Goal: Task Accomplishment & Management: Use online tool/utility

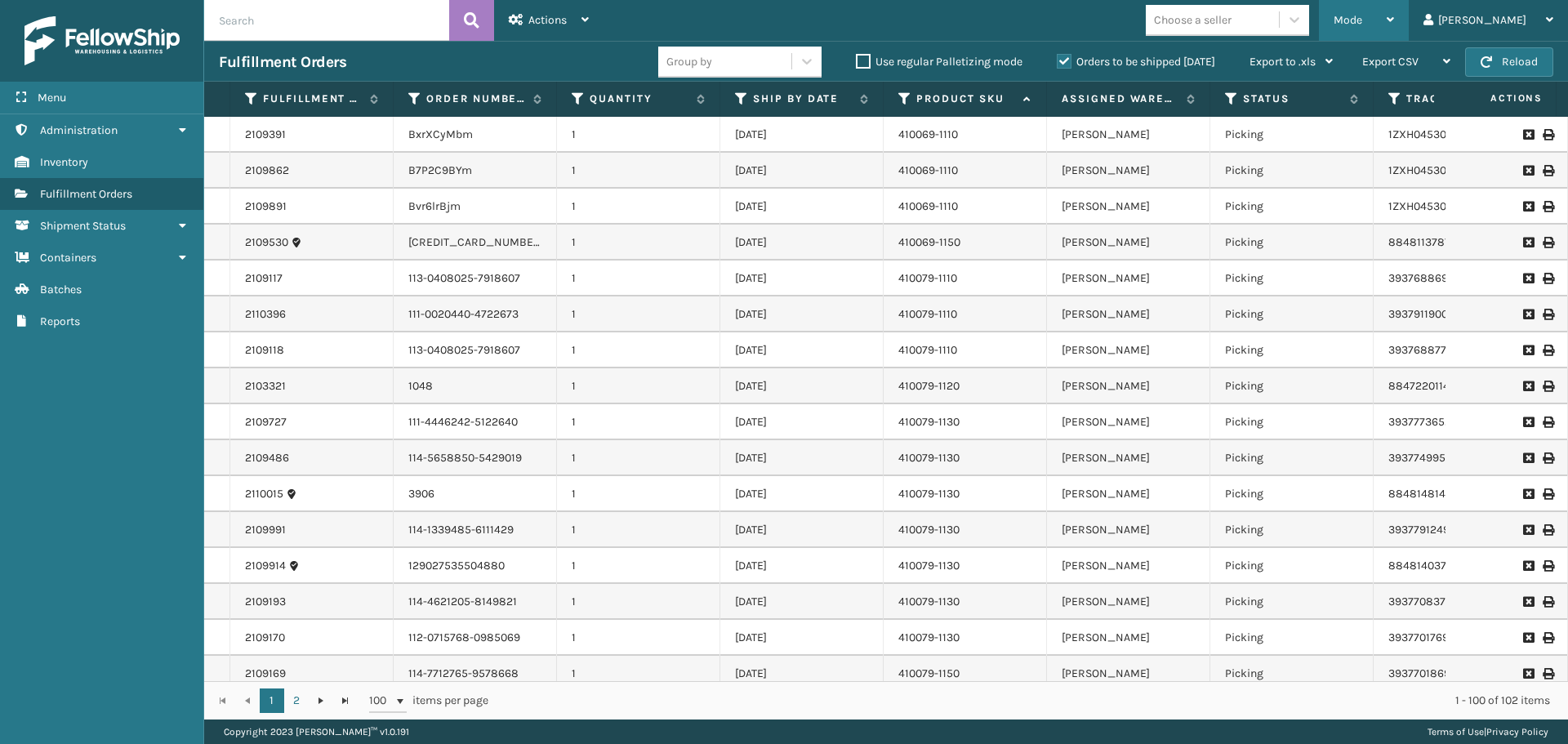
click at [1379, 13] on div "Mode Regular Mode Picking Mode Labeling Mode Exit Scan Mode" at bounding box center [1363, 20] width 90 height 41
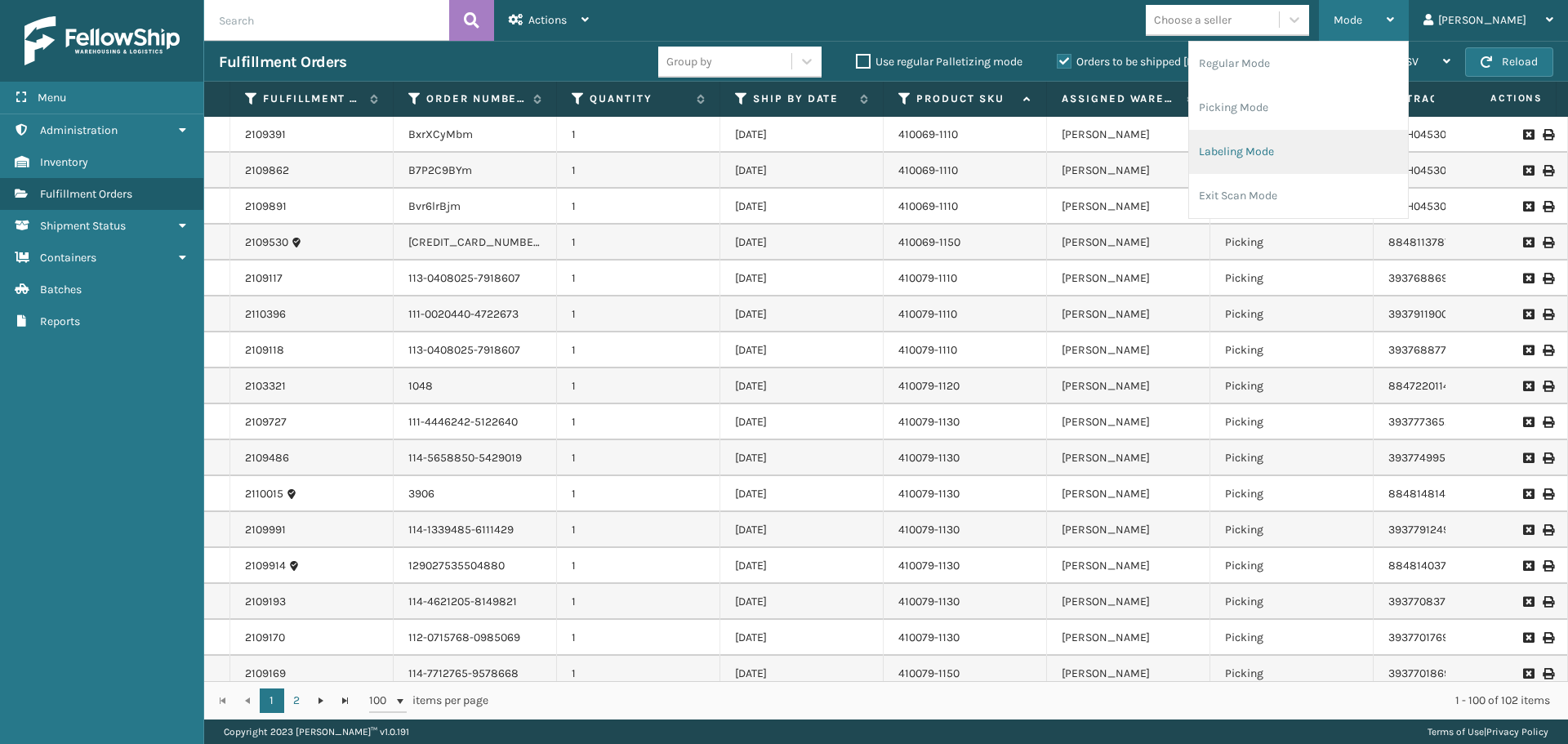
click at [1336, 151] on li "Labeling Mode" at bounding box center [1299, 151] width 219 height 44
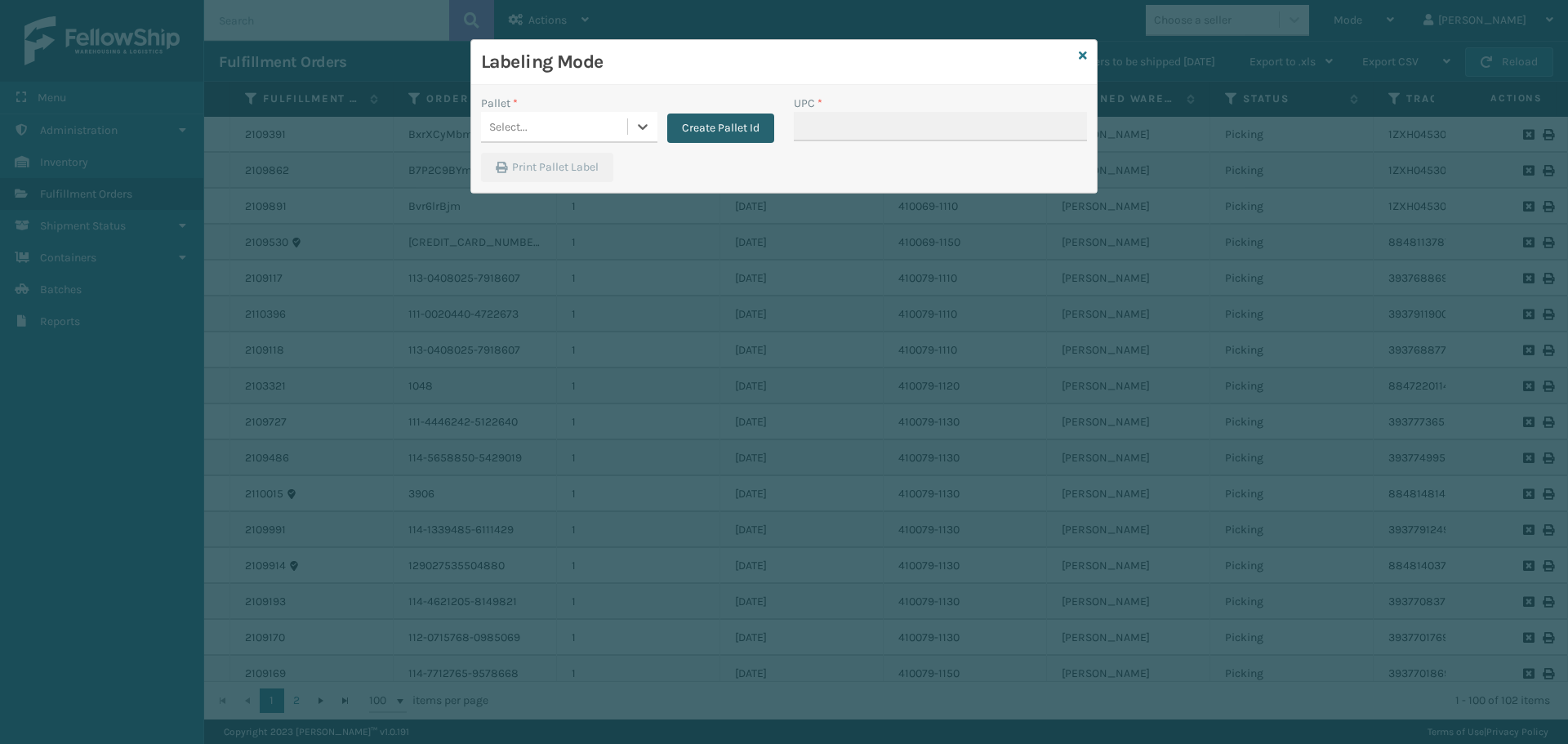
click at [722, 130] on button "Create Pallet Id" at bounding box center [720, 128] width 107 height 29
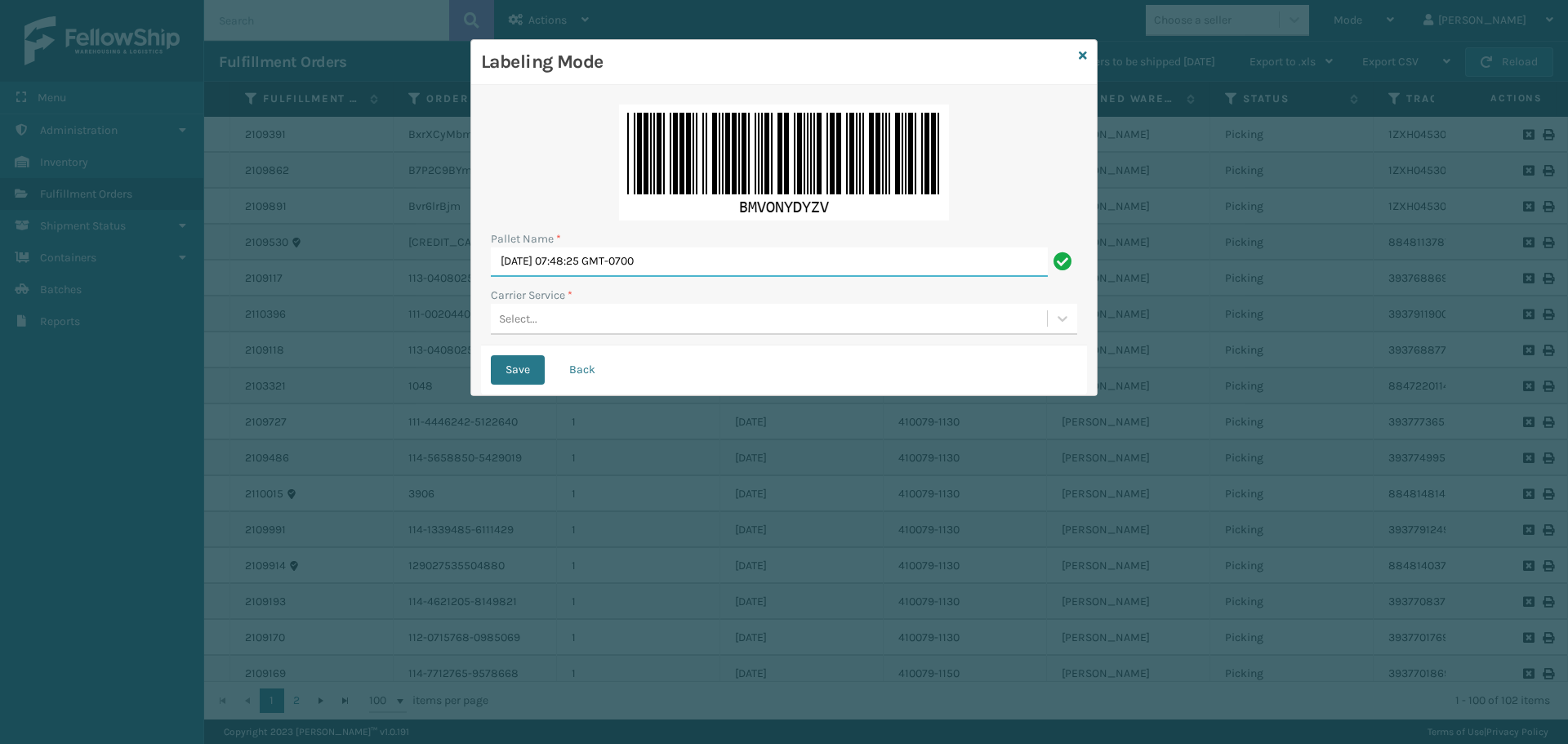
click at [812, 258] on input "[DATE] 07:48:25 GMT-0700" at bounding box center [769, 262] width 557 height 29
type input "W"
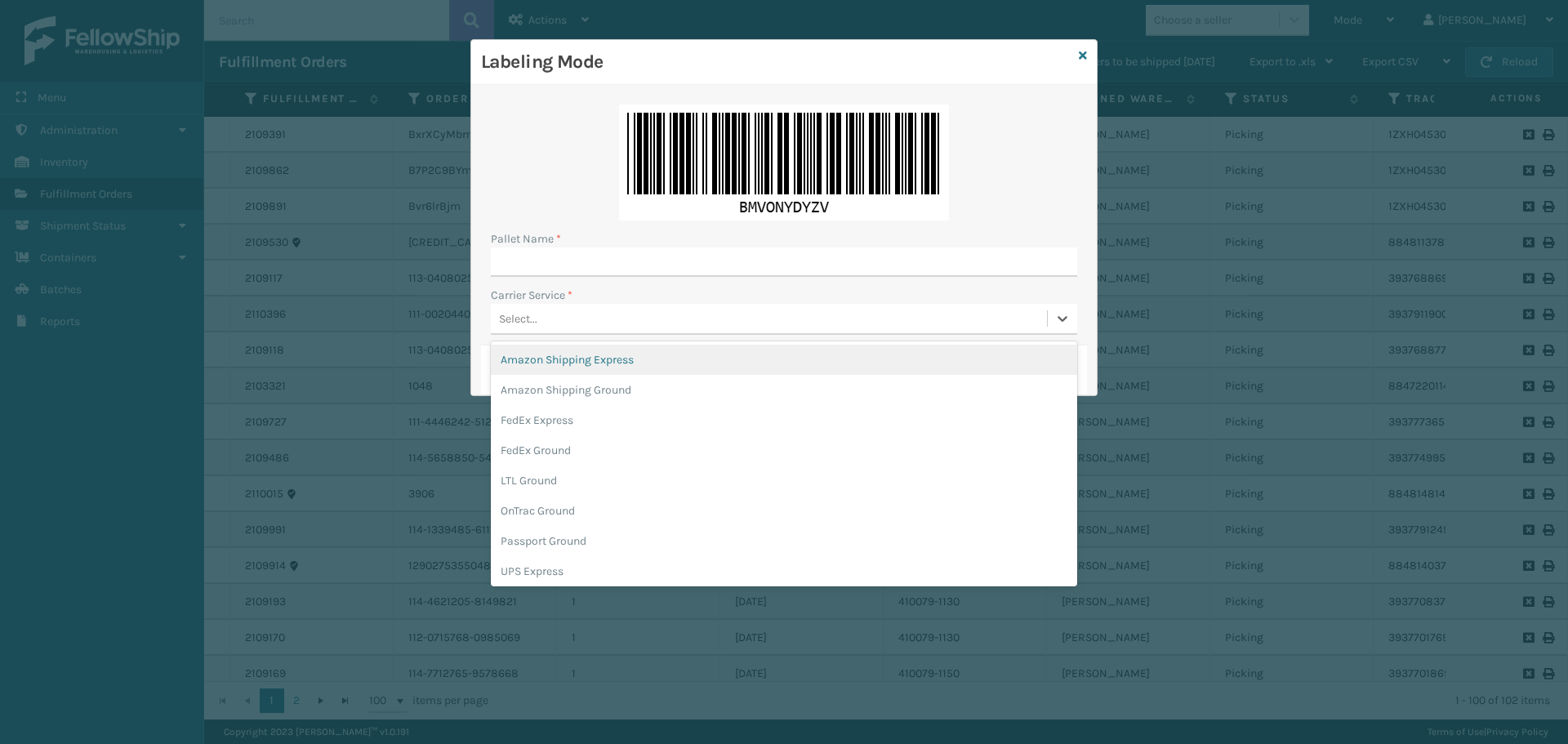
click at [728, 324] on div "Select..." at bounding box center [768, 319] width 556 height 27
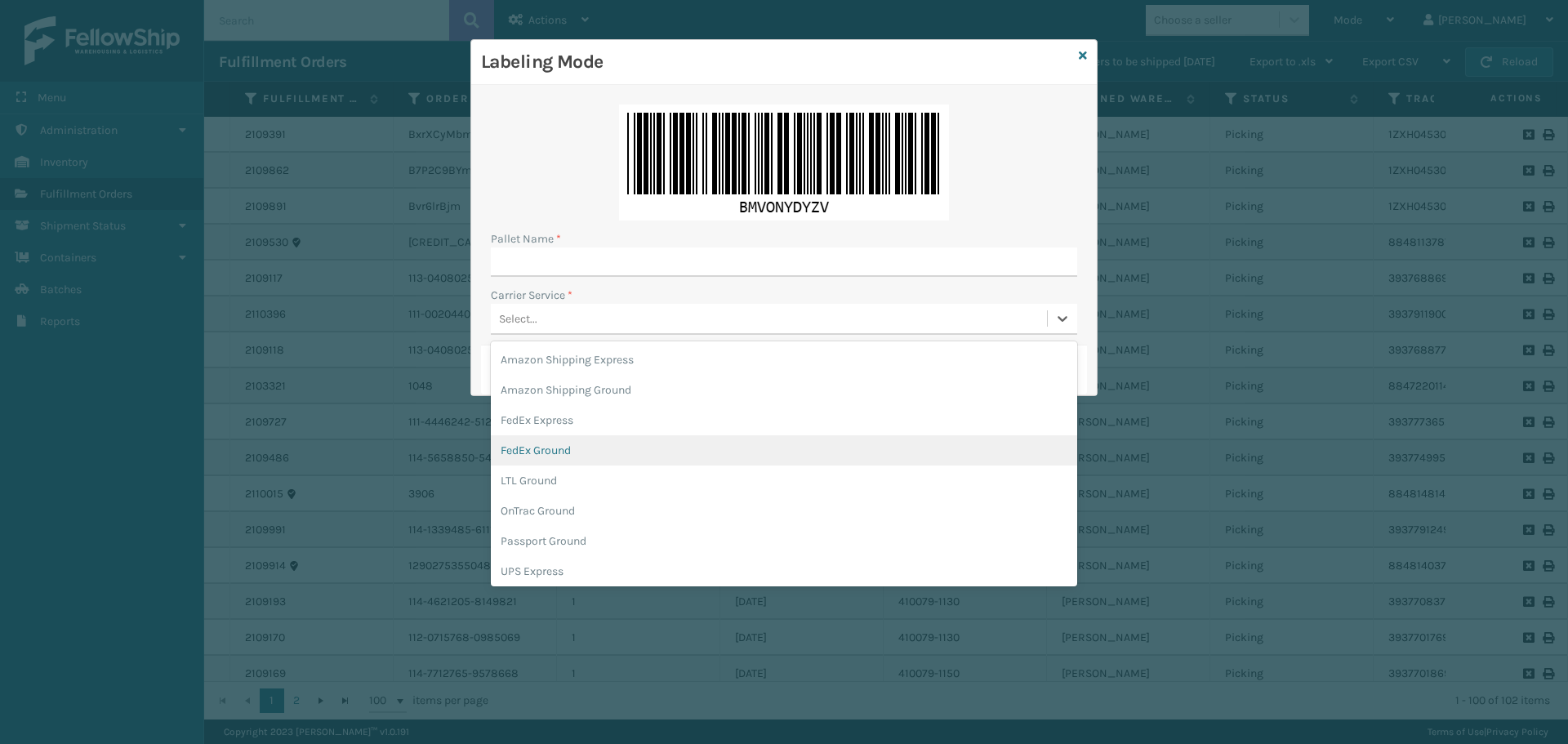
click at [603, 440] on div "FedEx Ground" at bounding box center [784, 450] width 587 height 30
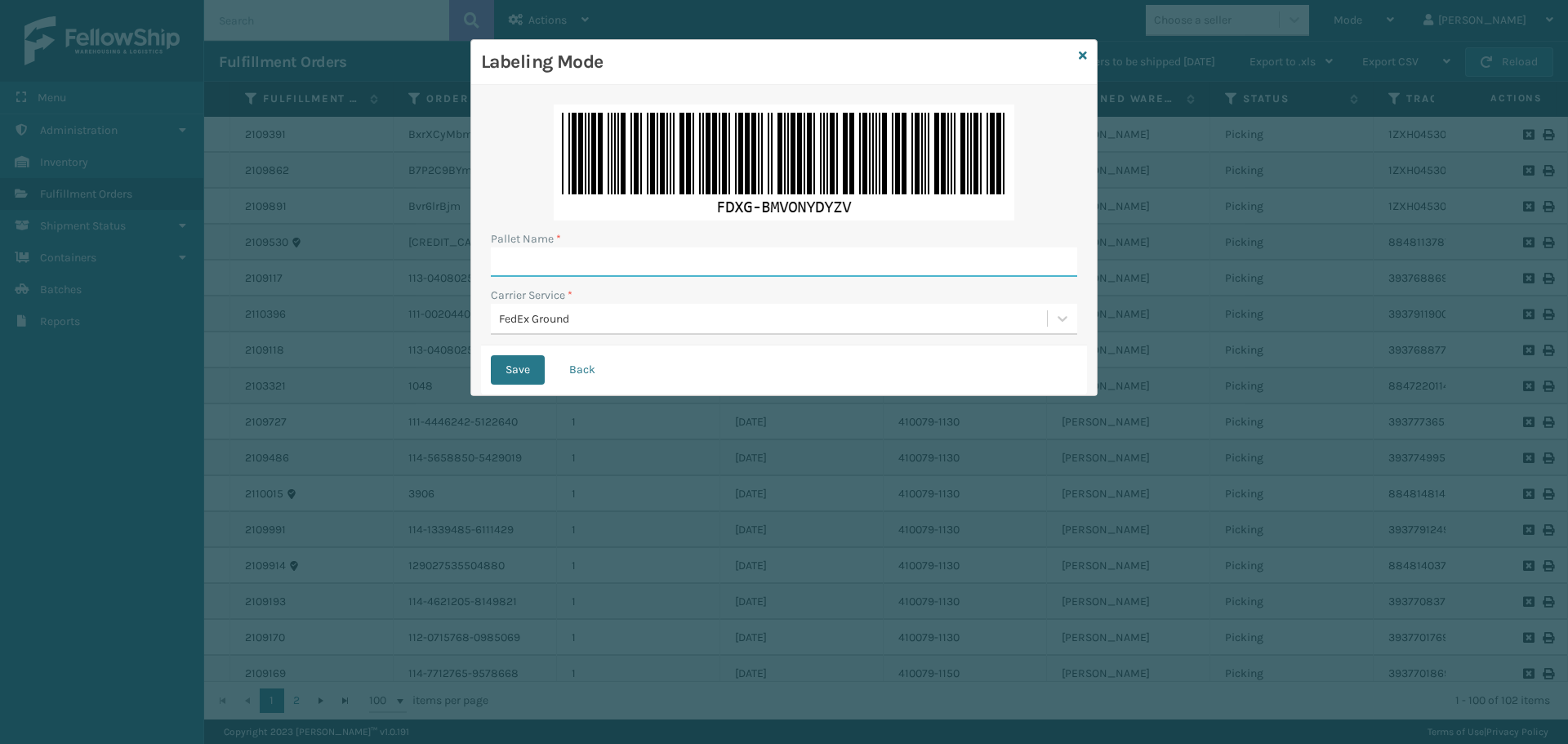
click at [727, 260] on input "Pallet Name *" at bounding box center [784, 262] width 587 height 29
type input "T569526"
click at [491, 355] on button "Save" at bounding box center [518, 369] width 54 height 29
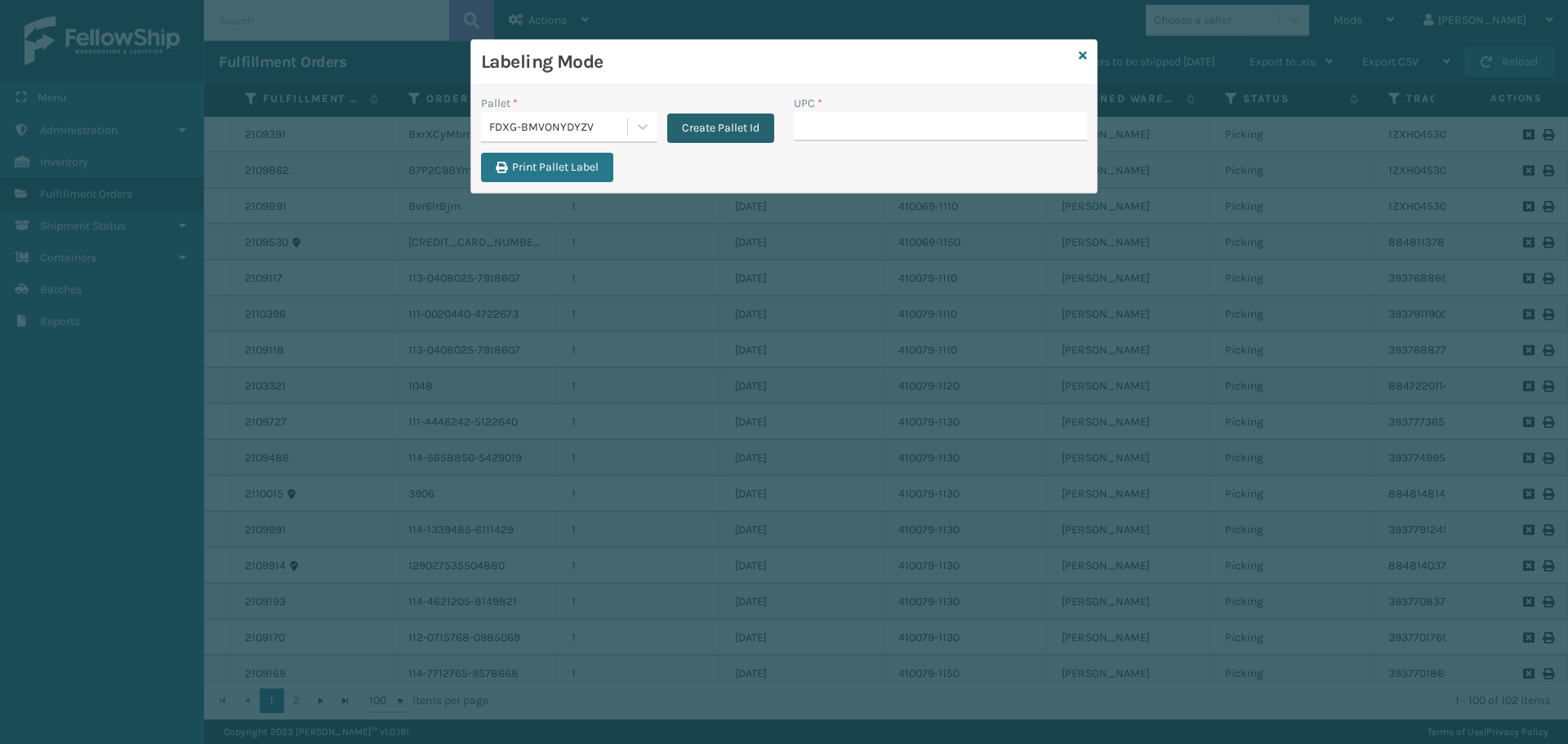
click at [733, 122] on button "Create Pallet Id" at bounding box center [720, 128] width 107 height 29
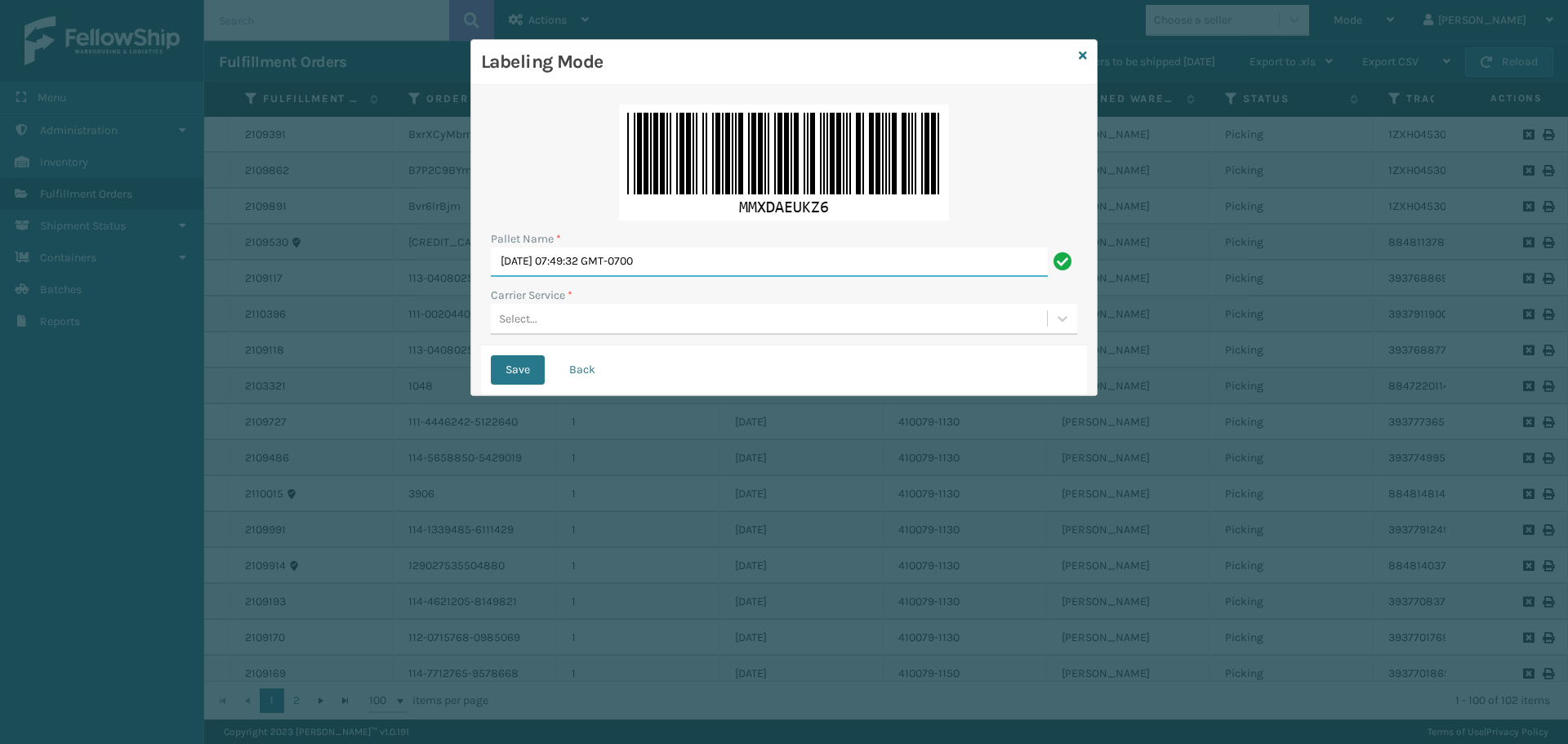
click at [874, 252] on input "[DATE] 07:49:32 GMT-0700" at bounding box center [769, 262] width 557 height 29
type input "W"
click at [1043, 322] on div "Select..." at bounding box center [768, 319] width 556 height 27
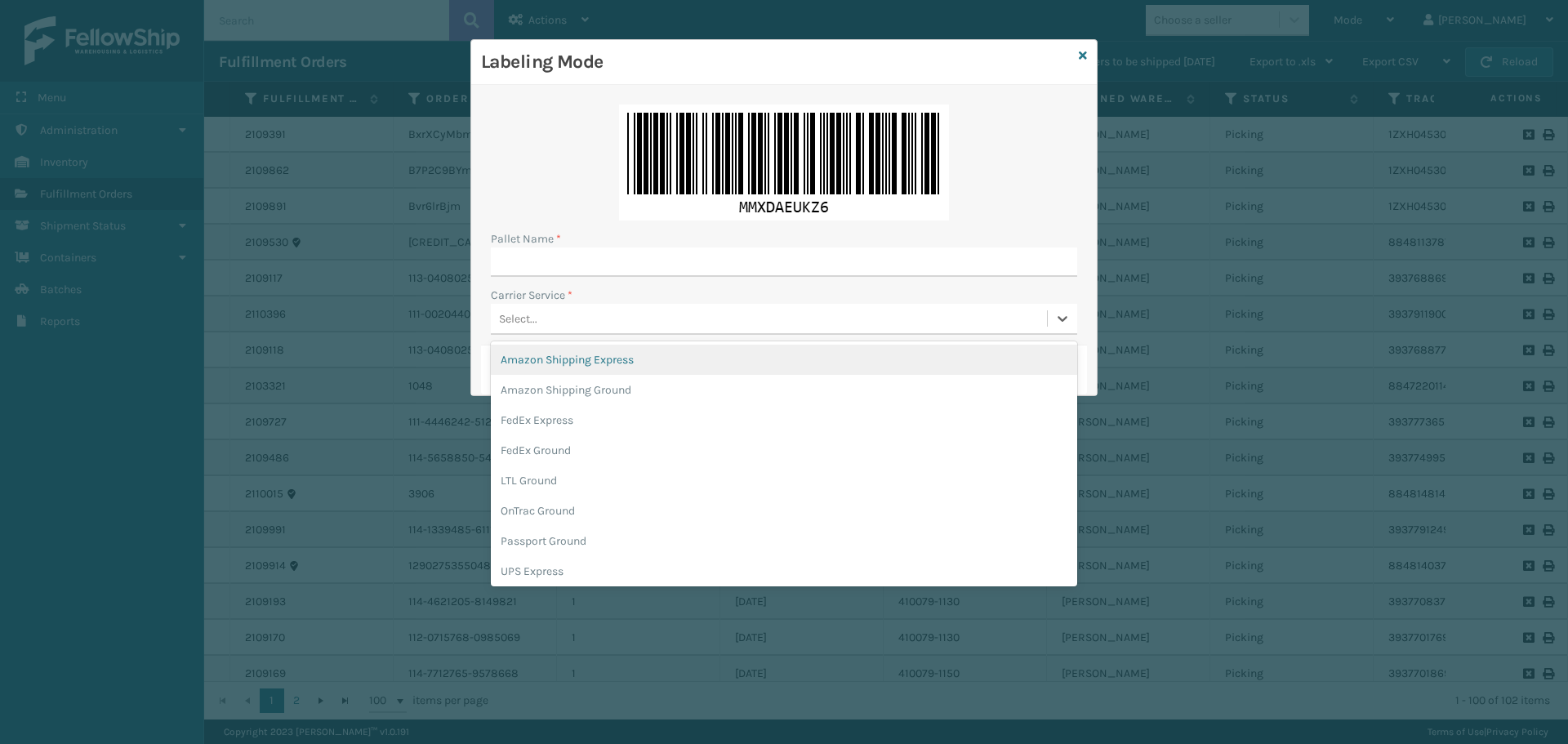
scroll to position [94, 0]
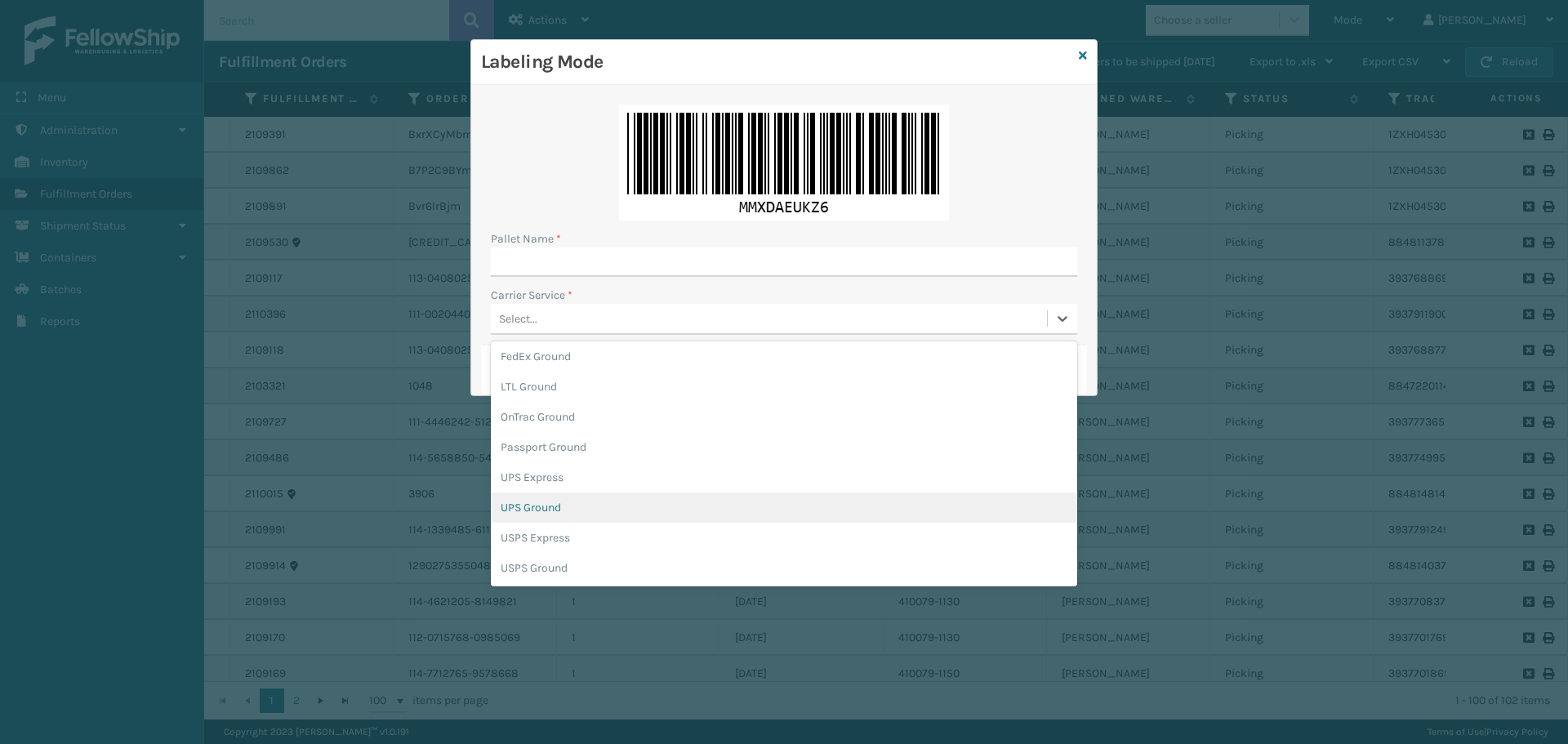
click at [763, 507] on div "UPS Ground" at bounding box center [784, 508] width 587 height 30
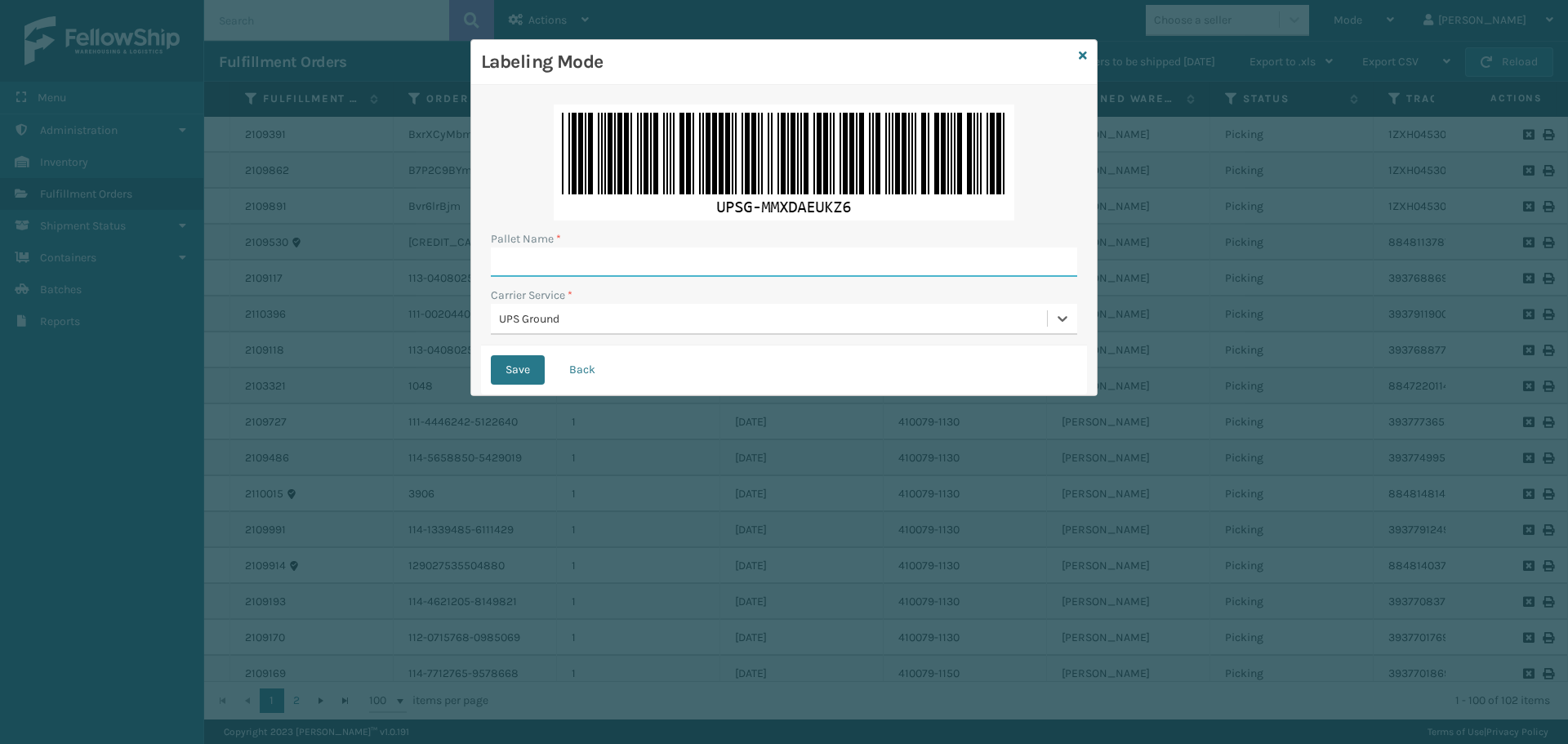
click at [646, 265] on input "Pallet Name *" at bounding box center [784, 262] width 587 height 29
type input "BOX TRUCK"
click at [513, 368] on button "Save" at bounding box center [518, 369] width 54 height 29
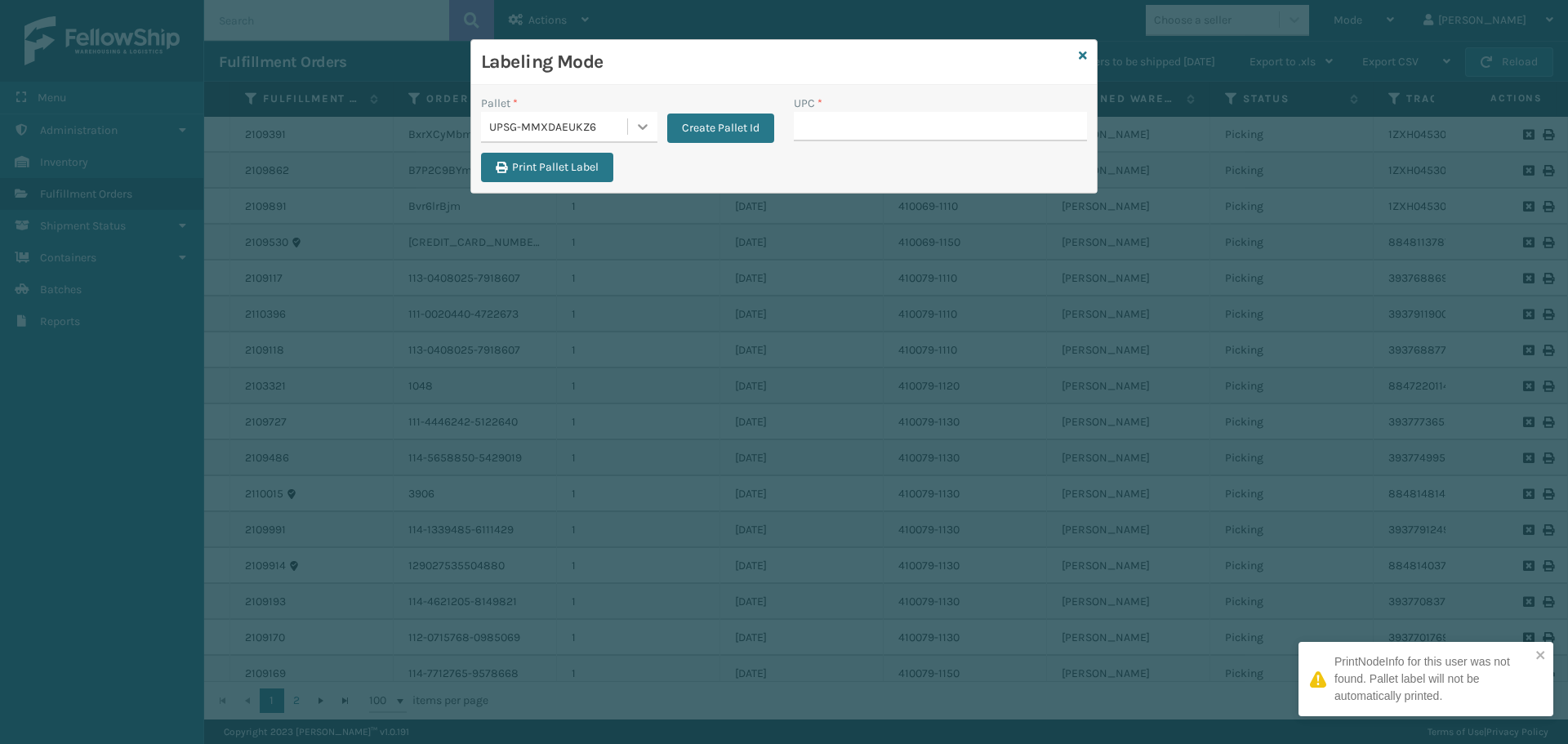
click at [643, 130] on icon at bounding box center [642, 126] width 16 height 16
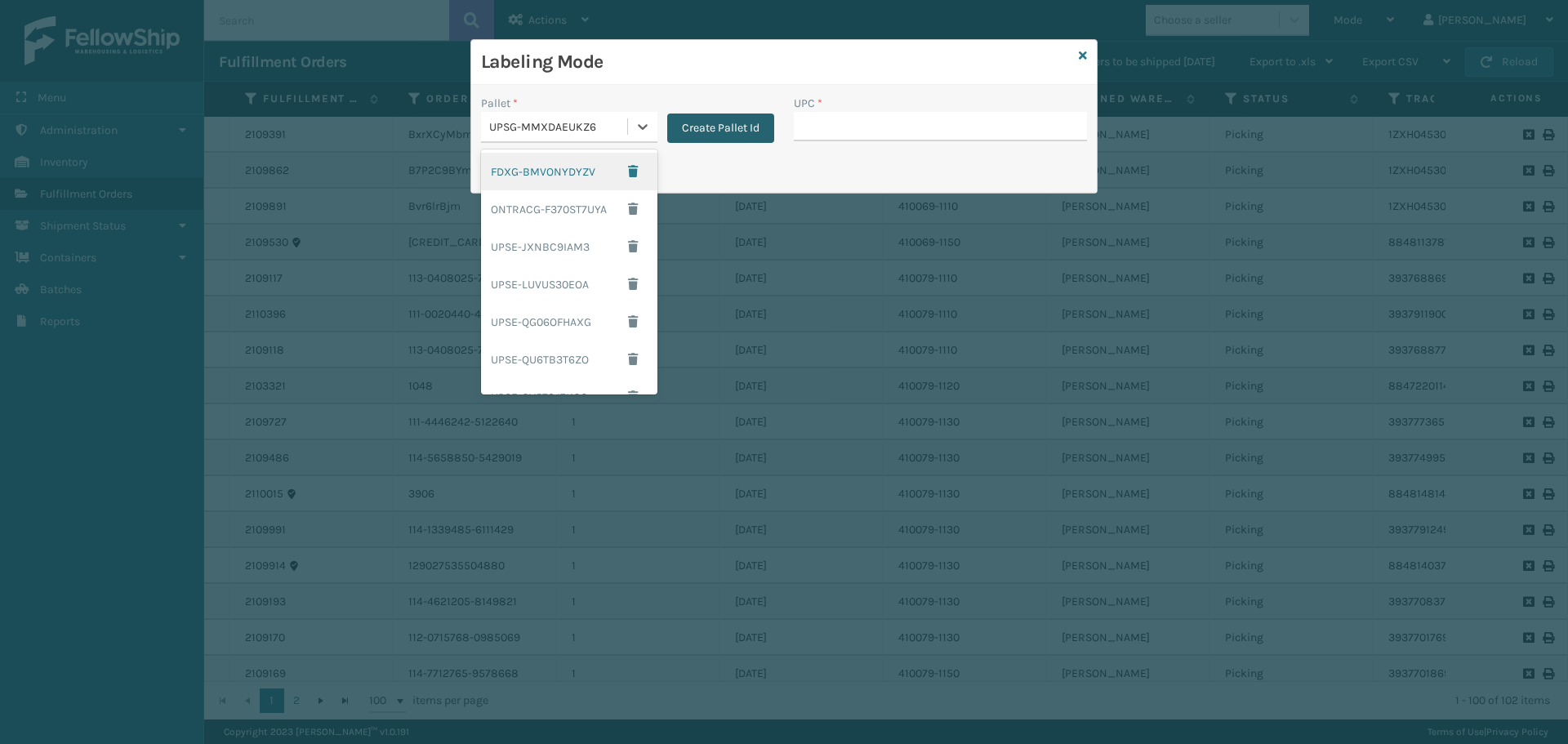
click at [753, 125] on button "Create Pallet Id" at bounding box center [720, 128] width 107 height 29
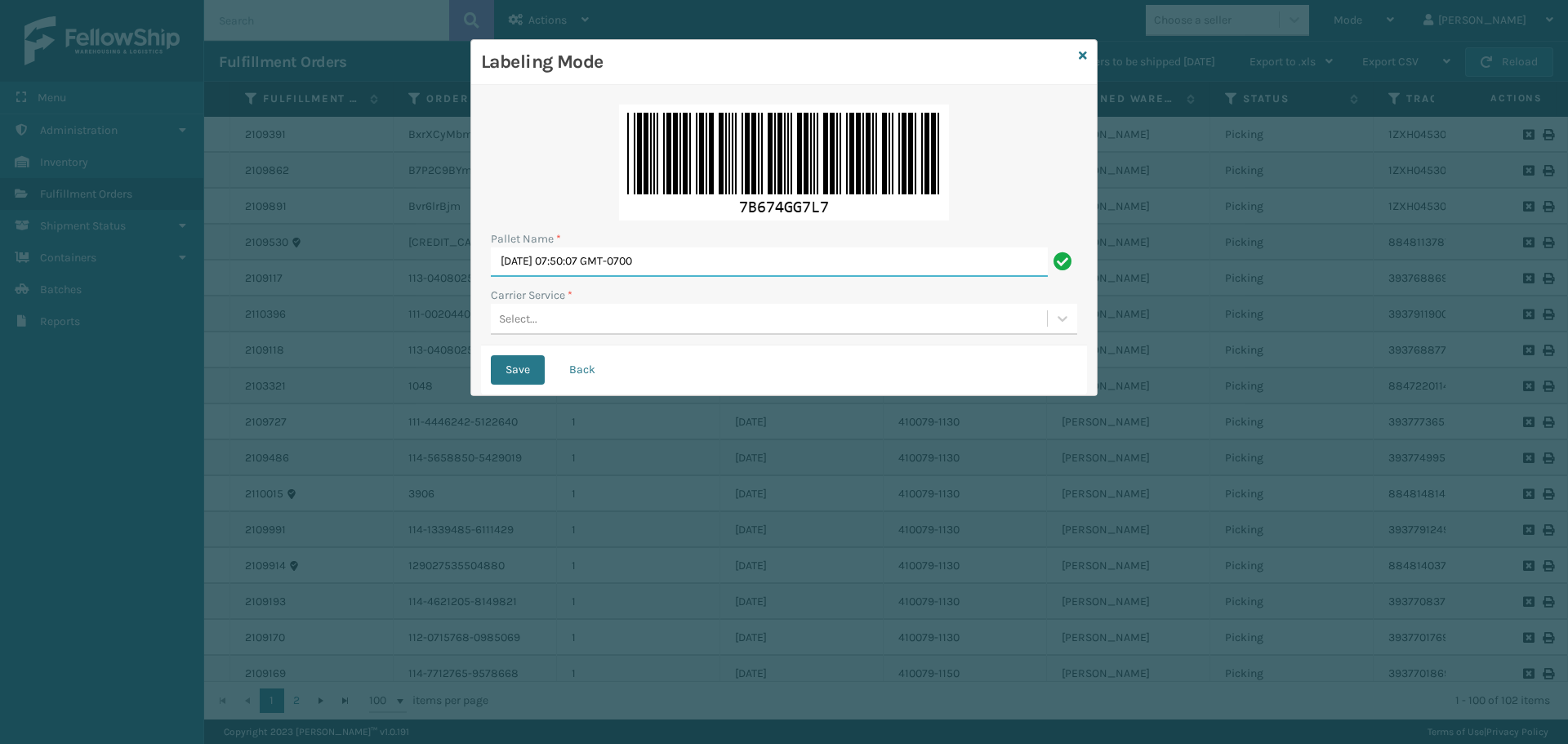
click at [806, 266] on input "[DATE] 07:50:07 GMT-0700" at bounding box center [769, 262] width 557 height 29
type input "W"
click at [819, 324] on div "Select..." at bounding box center [768, 319] width 556 height 27
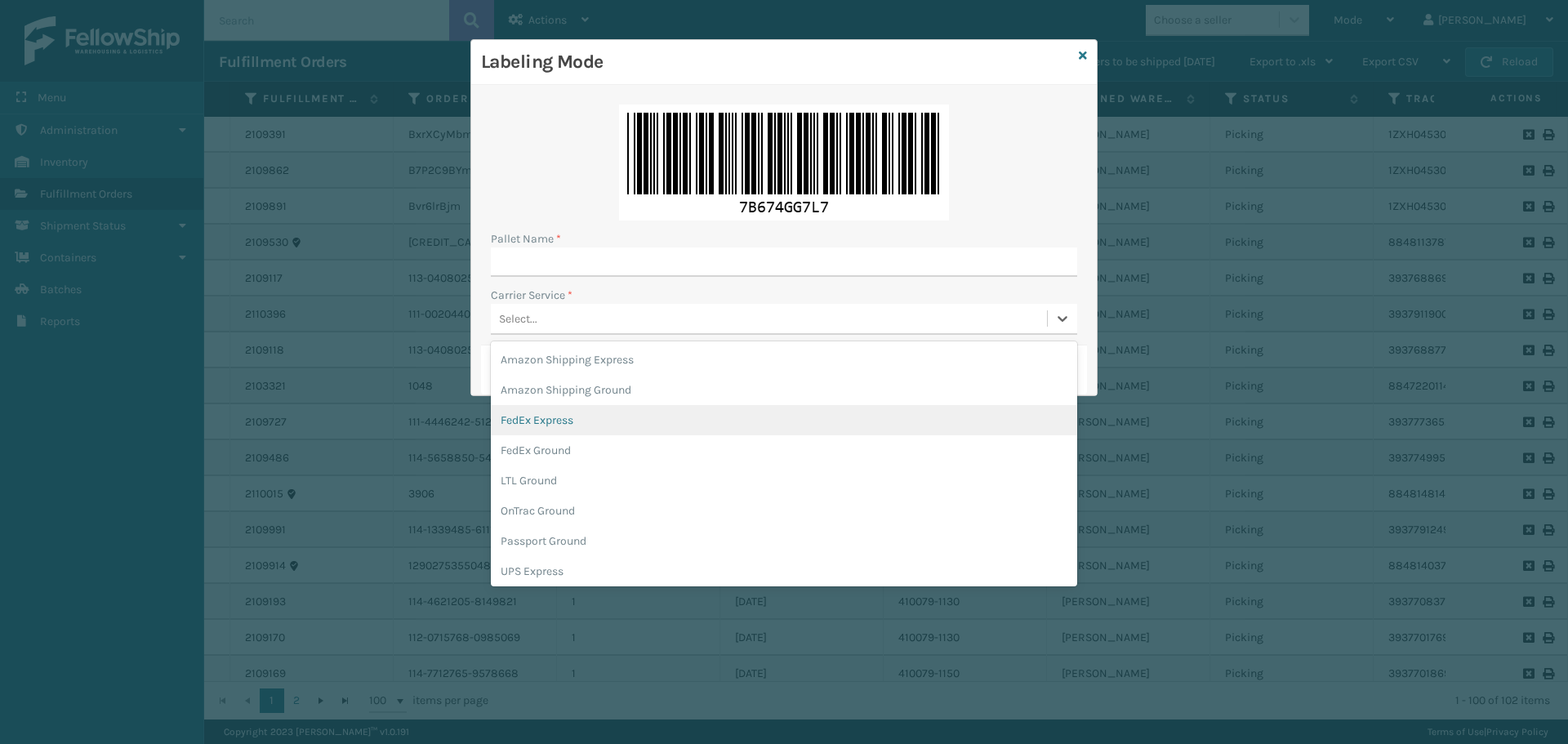
click at [690, 410] on div "FedEx Express" at bounding box center [784, 420] width 587 height 30
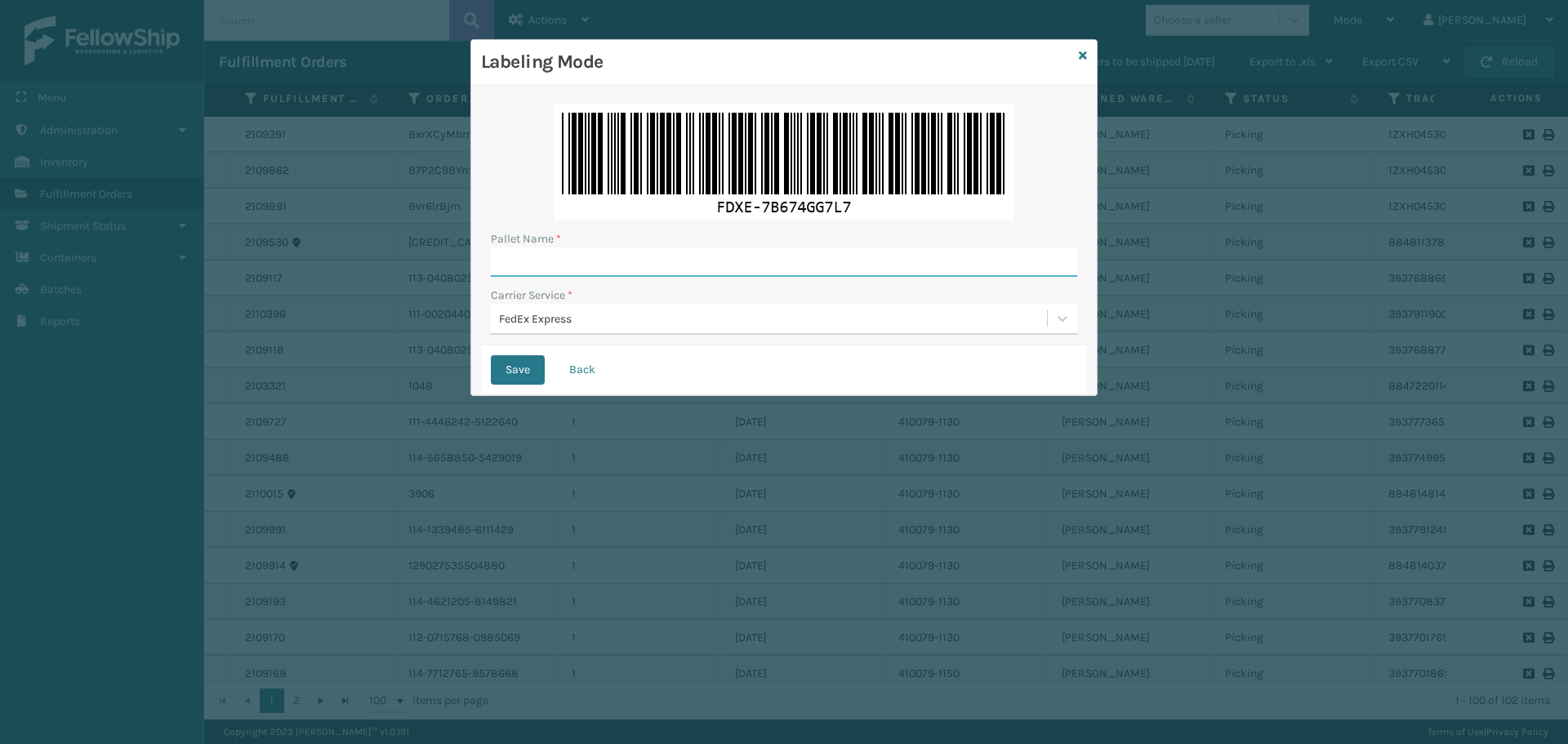
click at [729, 268] on input "Pallet Name *" at bounding box center [784, 262] width 587 height 29
type input "BOX TRUCK"
click at [524, 372] on button "Save" at bounding box center [518, 369] width 54 height 29
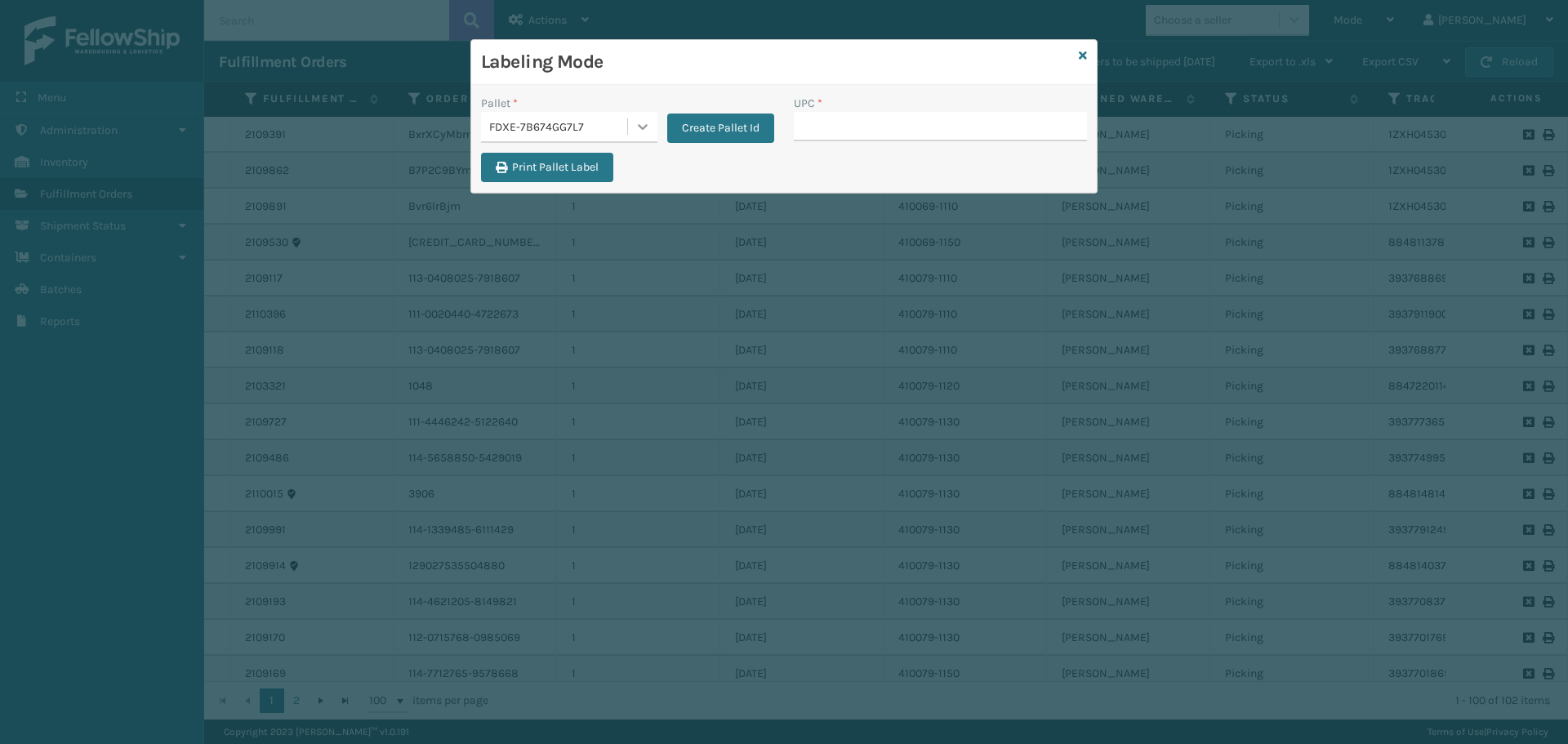
click at [643, 124] on icon at bounding box center [642, 126] width 16 height 16
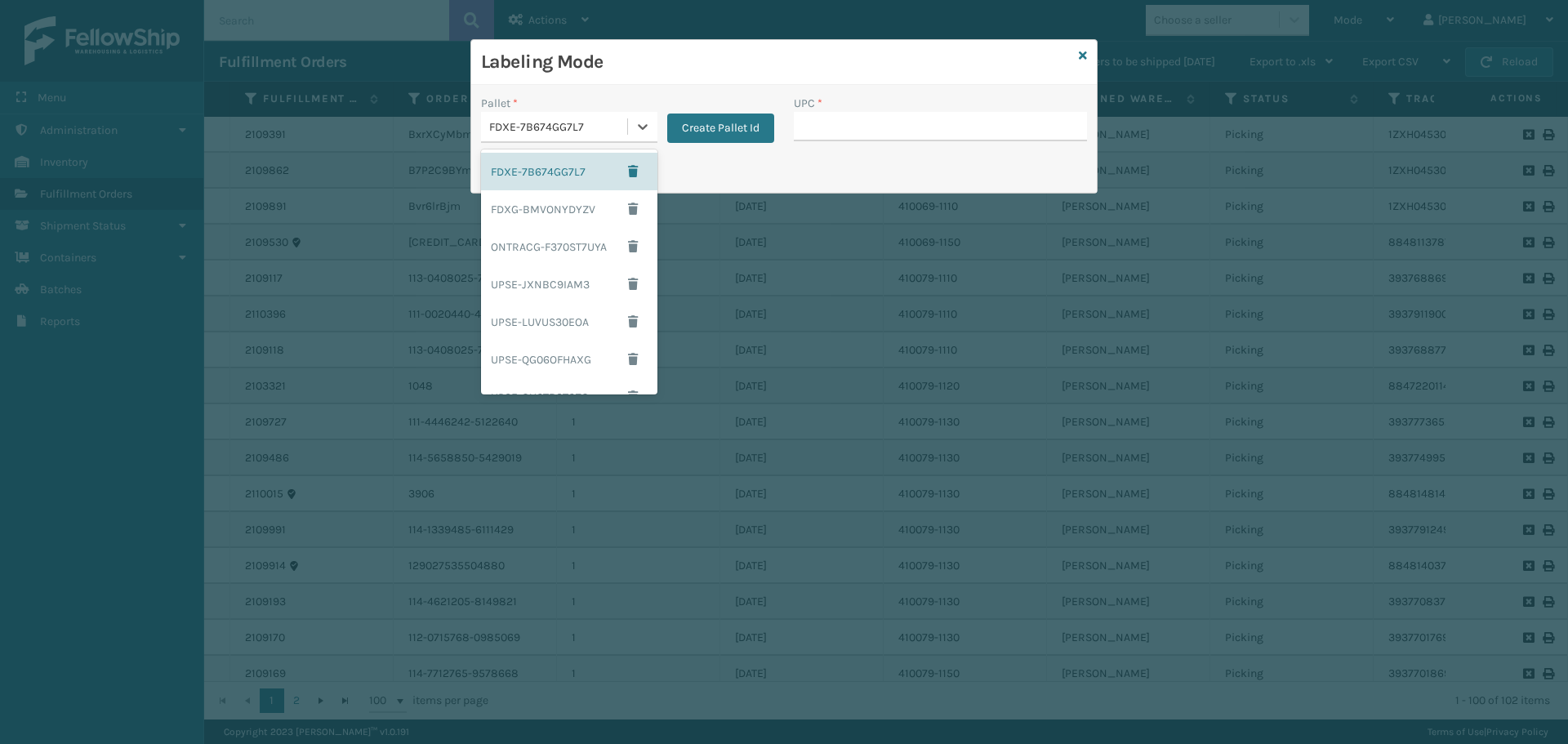
click at [731, 177] on div "Print Pallet Label" at bounding box center [784, 172] width 625 height 40
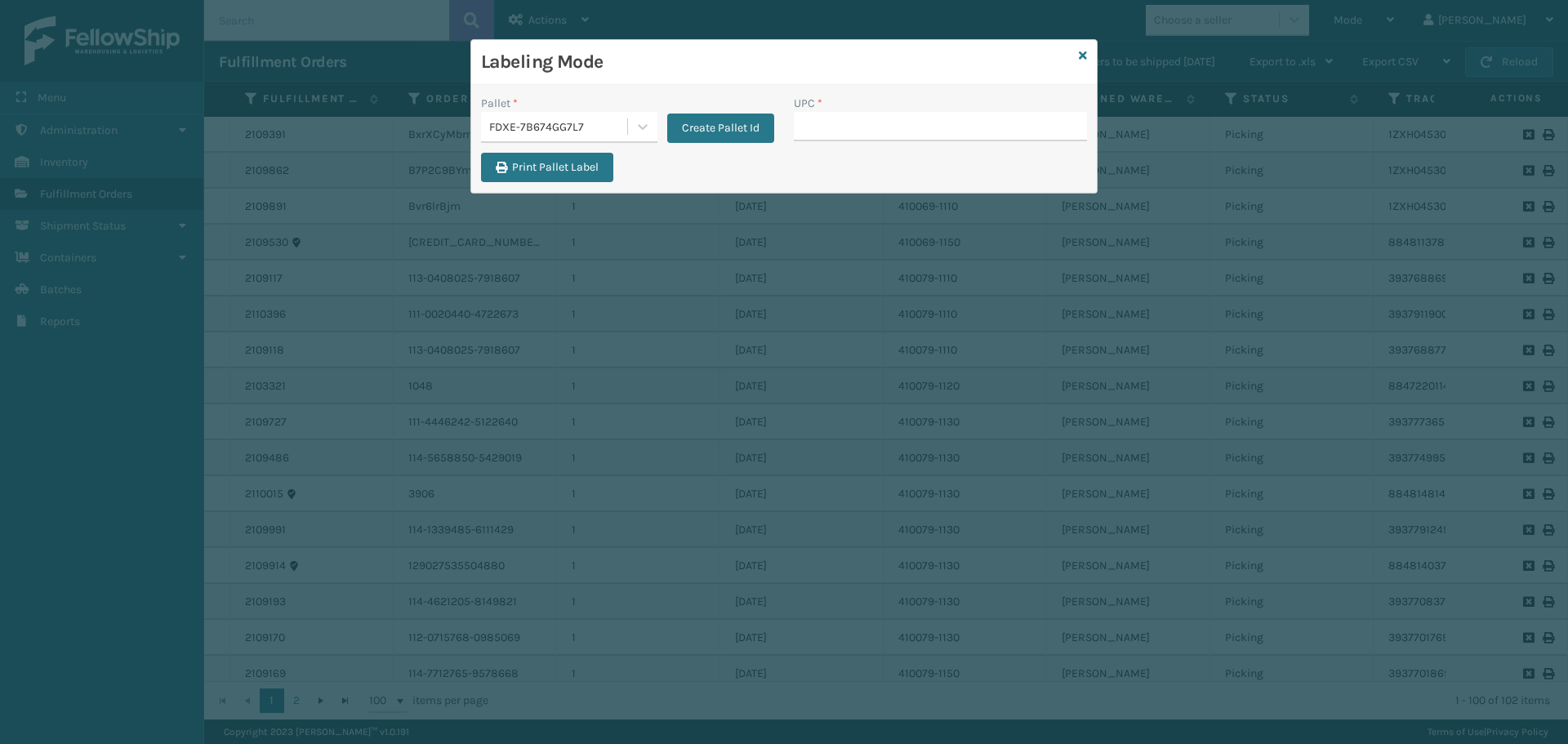
click at [605, 122] on div "FDXE-7B674GG7L7" at bounding box center [559, 127] width 140 height 17
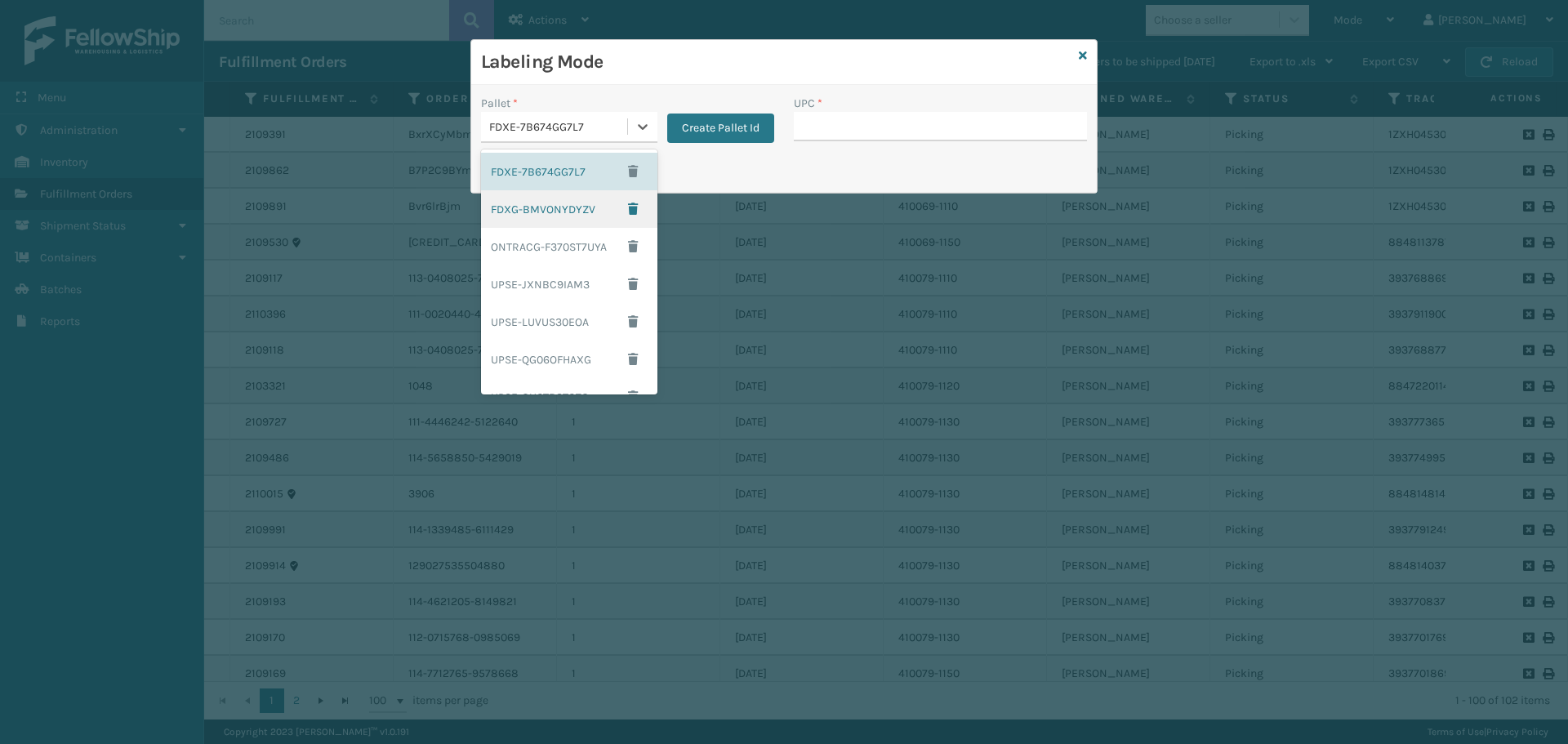
click at [546, 199] on div "FDXG-BMVONYDYZV" at bounding box center [570, 209] width 177 height 38
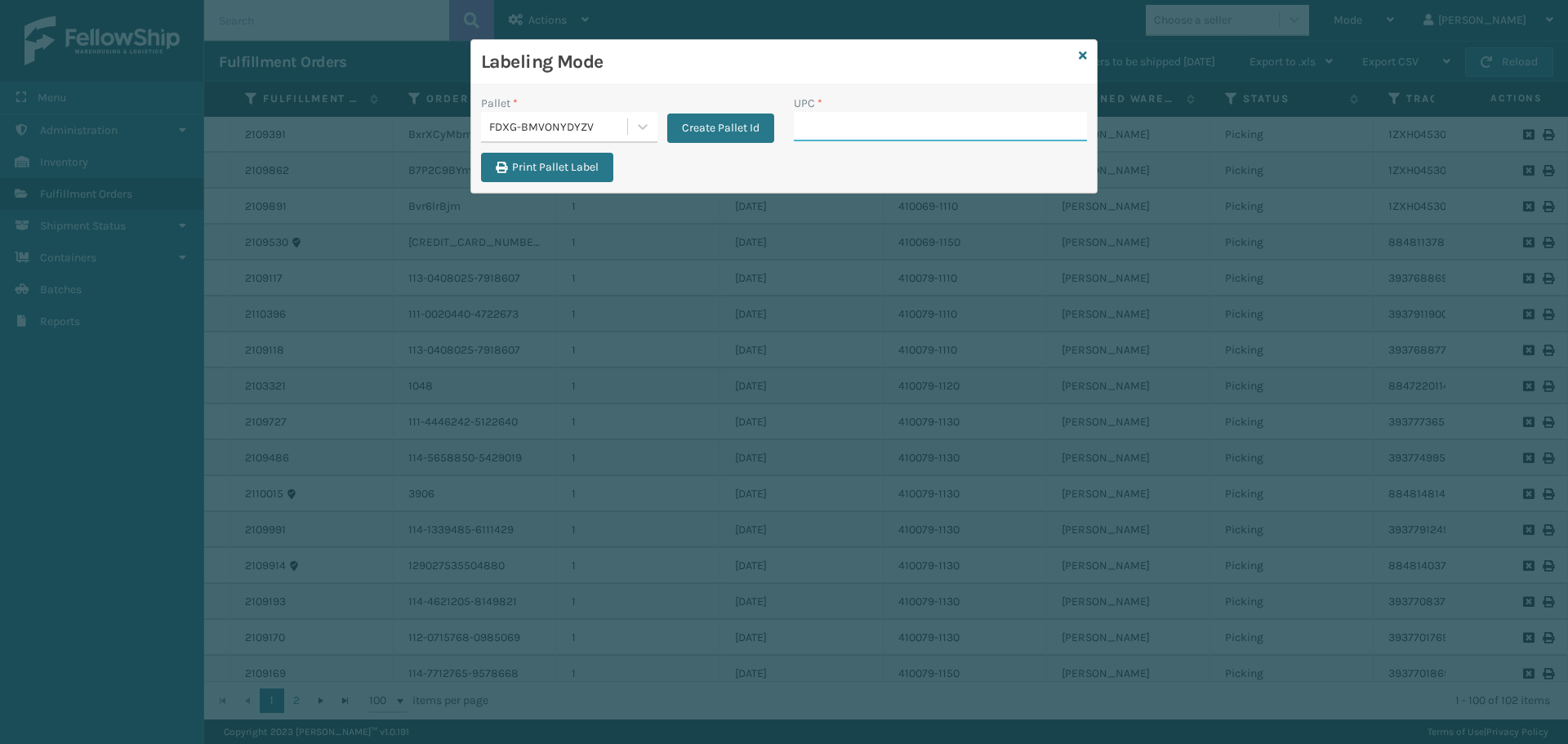
click at [873, 125] on input "UPC *" at bounding box center [940, 126] width 293 height 29
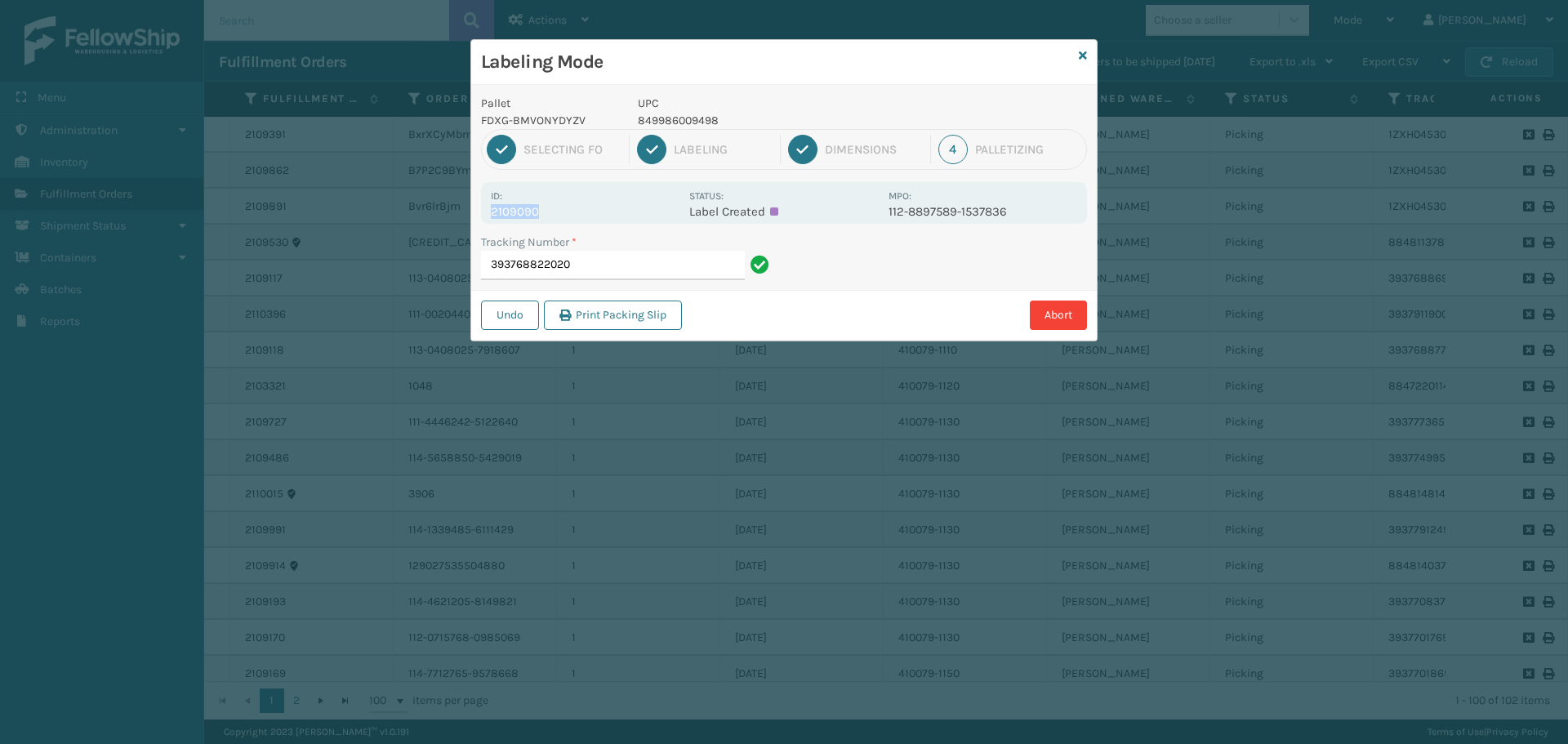
drag, startPoint x: 537, startPoint y: 210, endPoint x: 480, endPoint y: 221, distance: 58.1
click at [480, 221] on div "Pallet FDXG-BMVONYDYZV UPC 849986009498 1 Selecting FO 2 Labeling 3 Dimensions …" at bounding box center [784, 213] width 625 height 256
copy p "2109090"
click at [589, 273] on input "393768822020" at bounding box center [613, 265] width 263 height 29
click at [560, 202] on div "Id: 2109115" at bounding box center [585, 203] width 189 height 32
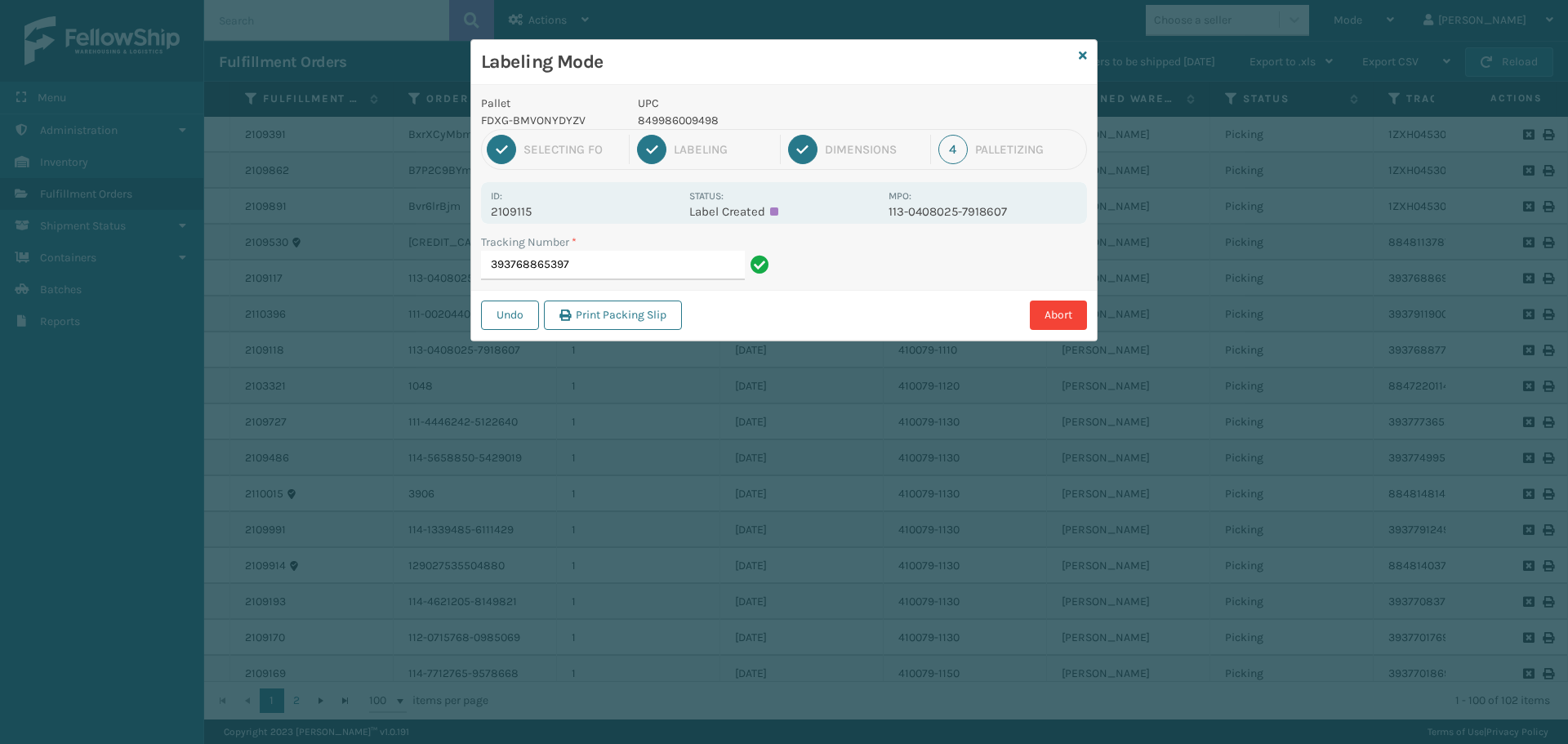
drag, startPoint x: 547, startPoint y: 218, endPoint x: 533, endPoint y: 215, distance: 14.3
click at [533, 215] on p "2109115" at bounding box center [585, 211] width 189 height 14
drag, startPoint x: 537, startPoint y: 215, endPoint x: 436, endPoint y: 209, distance: 101.2
click at [436, 209] on div "Labeling Mode Pallet FDXG-BMVONYDYZV UPC 849986009498 1 Selecting FO 2 Labeling…" at bounding box center [784, 372] width 1568 height 744
copy p "2109115"
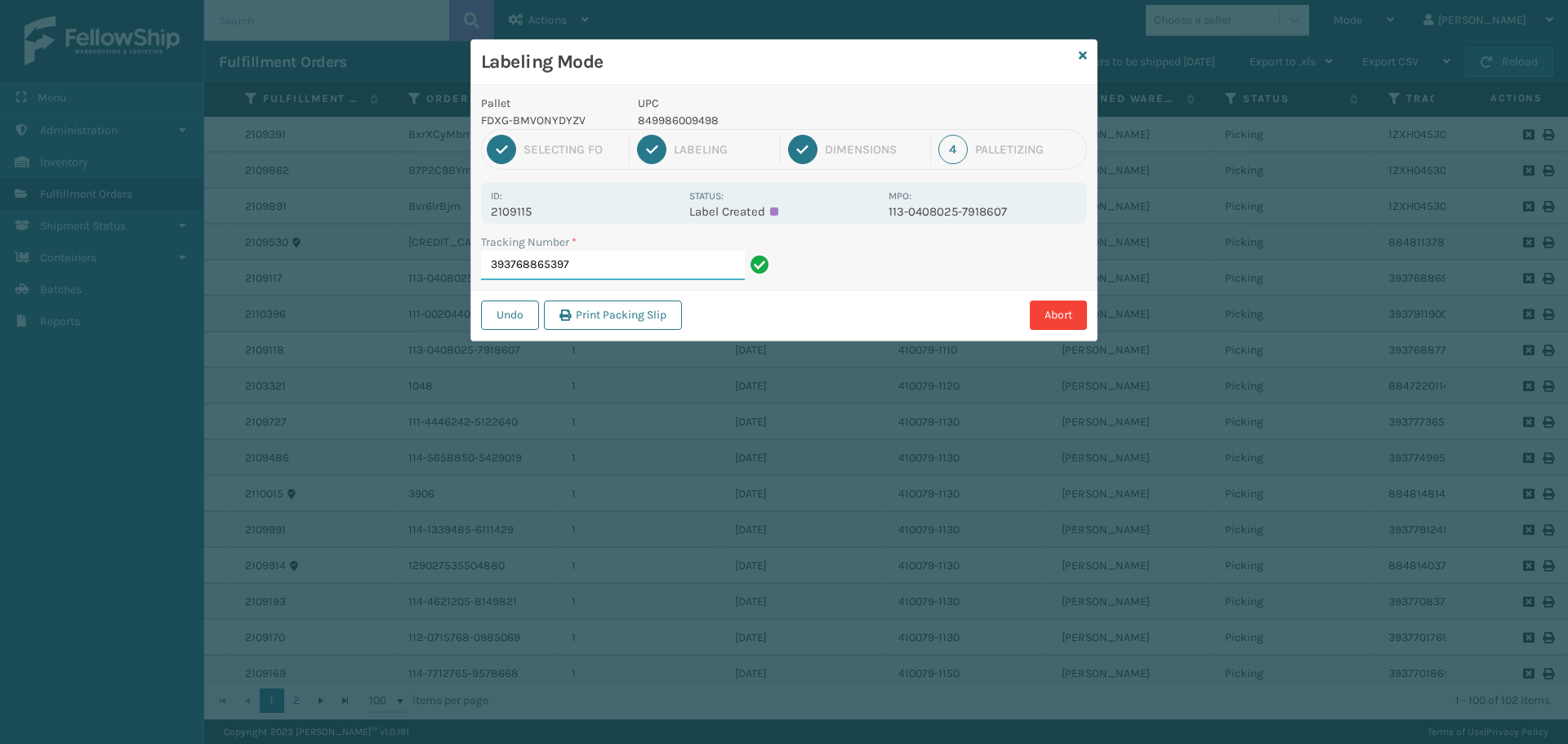
drag, startPoint x: 582, startPoint y: 264, endPoint x: 420, endPoint y: 227, distance: 166.2
click at [420, 227] on div "Labeling Mode Pallet FDXG-BMVONYDYZV UPC 849986009498 1 Selecting FO 2 Labeling…" at bounding box center [784, 372] width 1568 height 744
